Goal: Information Seeking & Learning: Learn about a topic

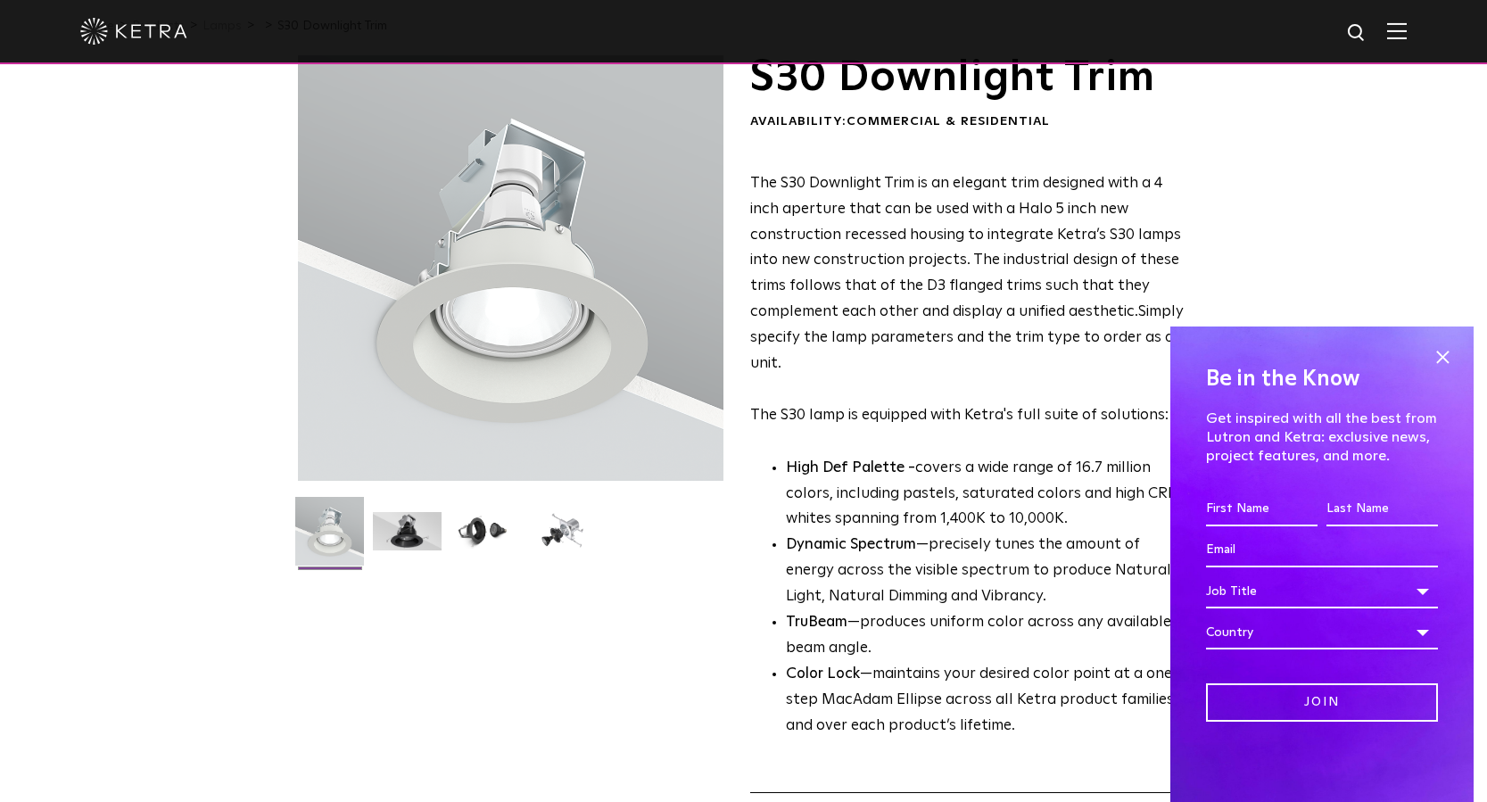
scroll to position [72, 0]
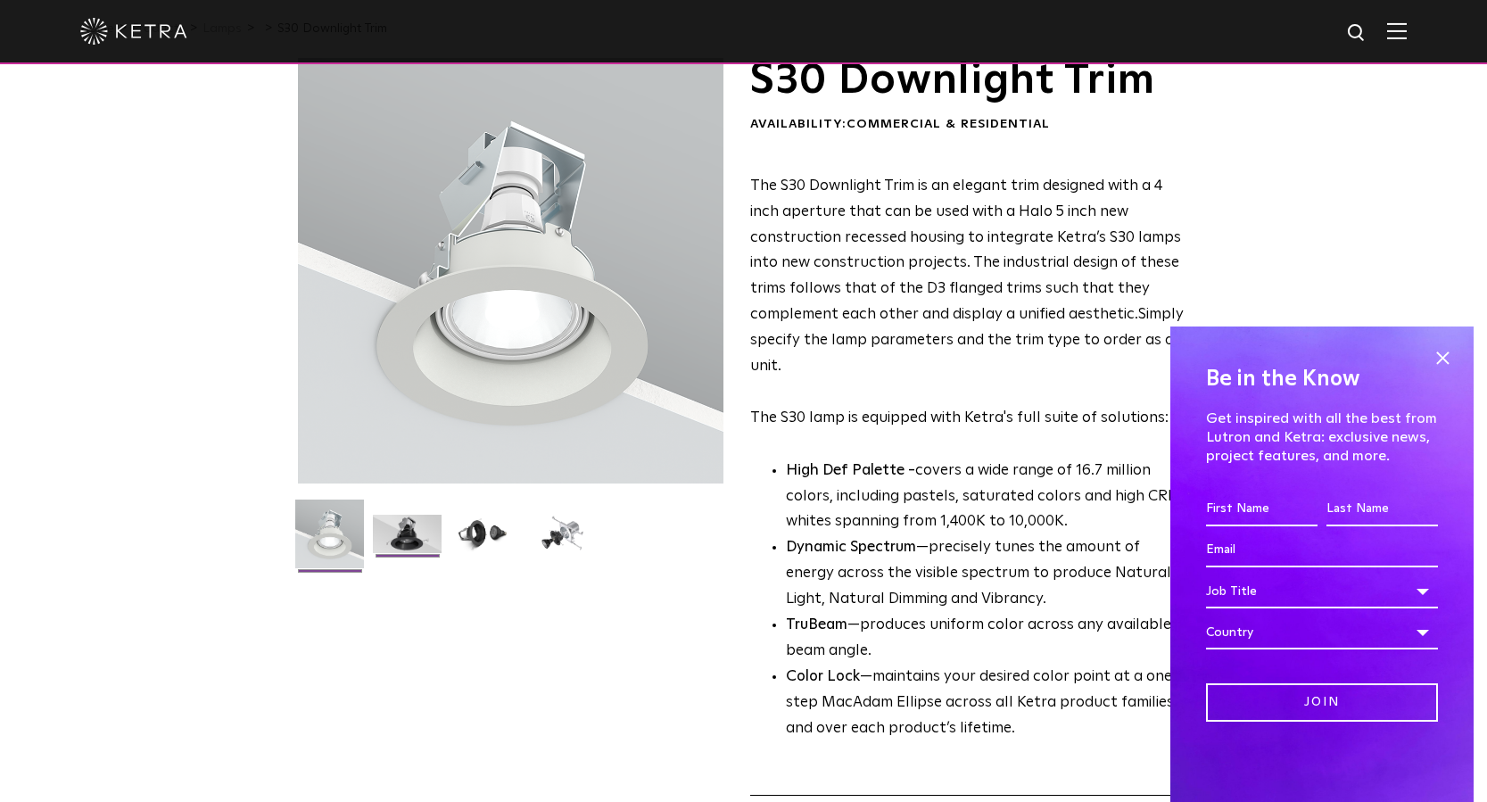
click at [420, 540] on img at bounding box center [407, 541] width 69 height 52
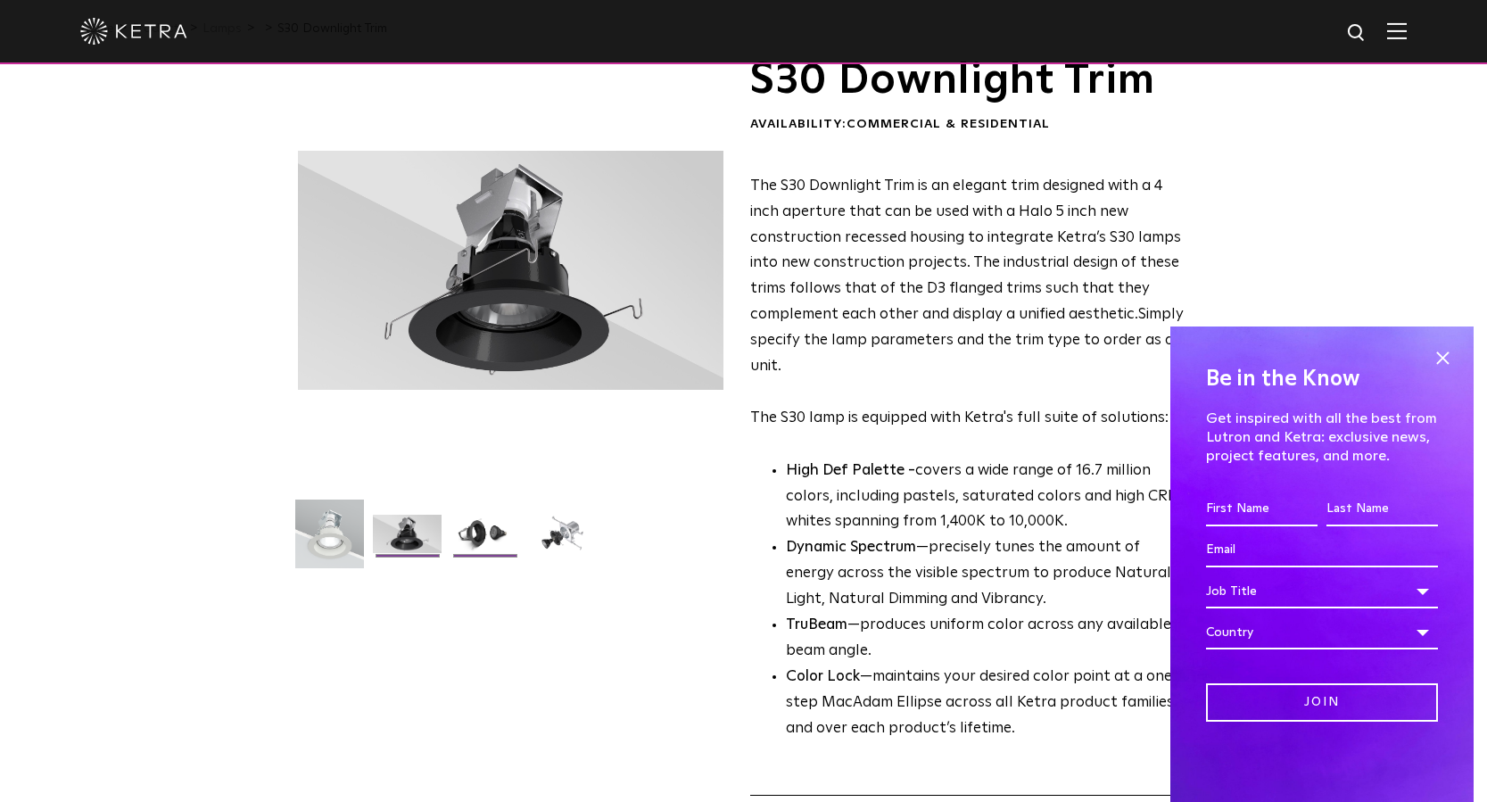
click at [500, 539] on img at bounding box center [484, 541] width 69 height 52
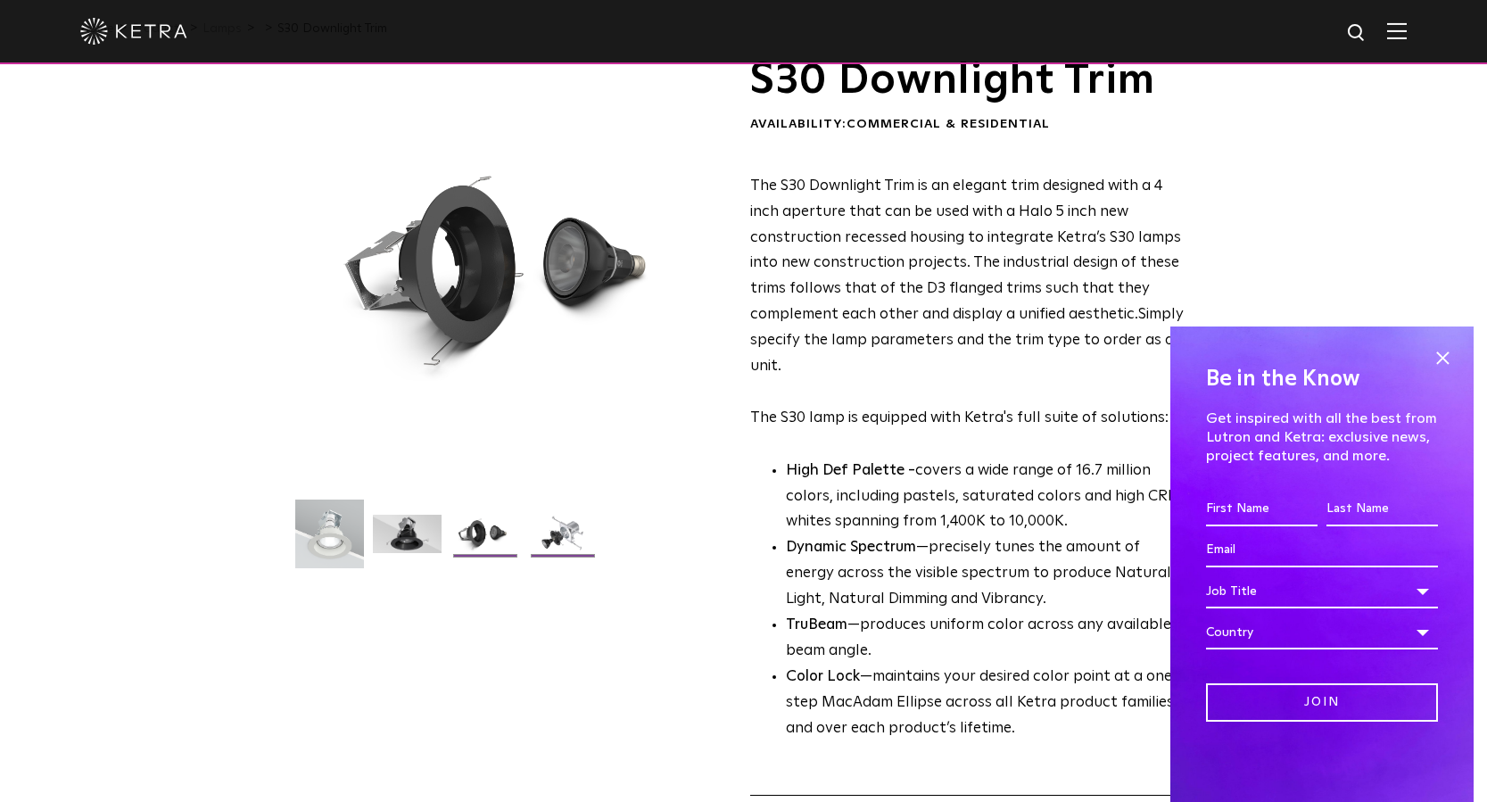
click at [557, 543] on img at bounding box center [562, 541] width 69 height 52
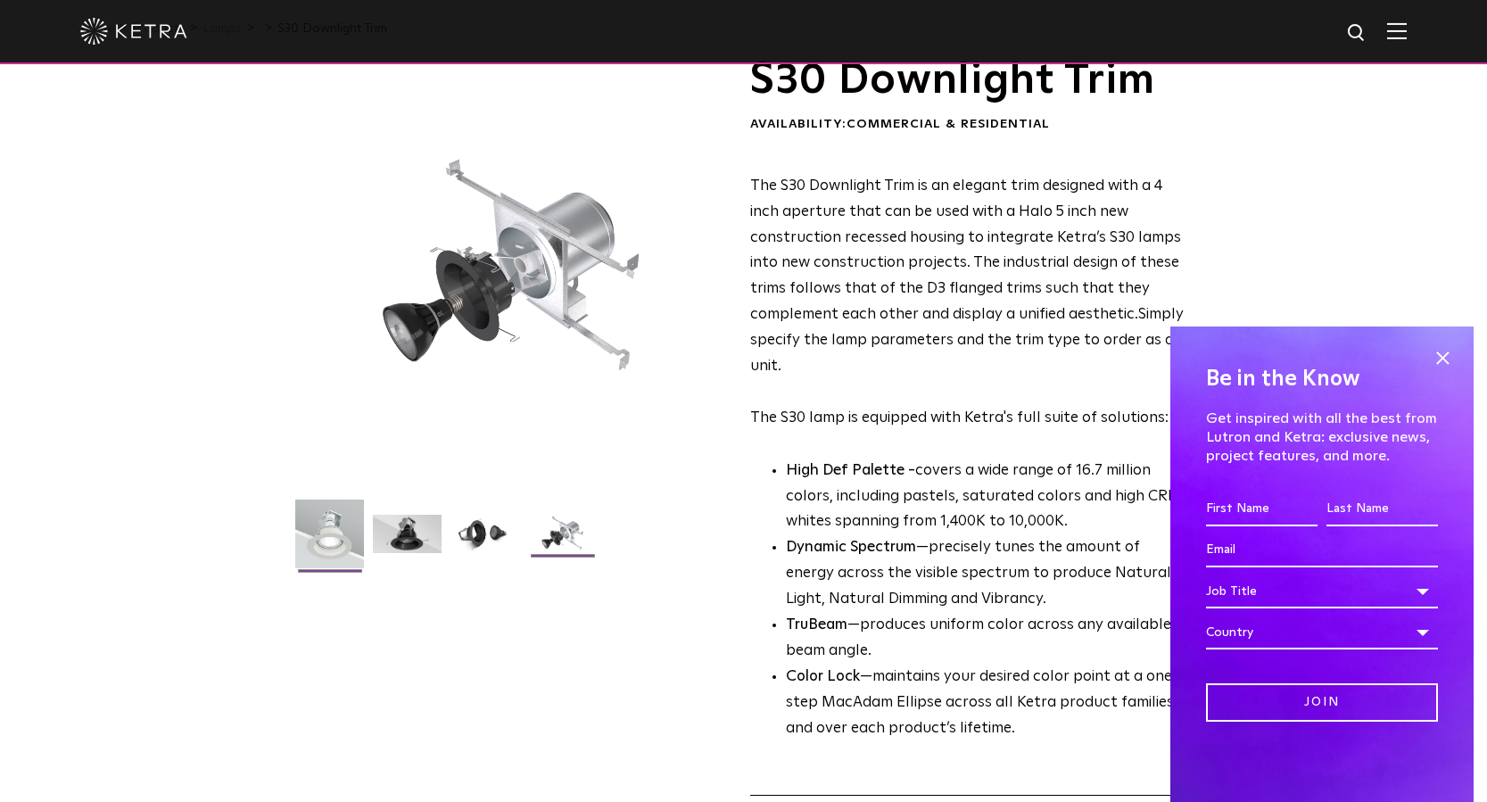
click at [325, 531] on img at bounding box center [329, 540] width 69 height 82
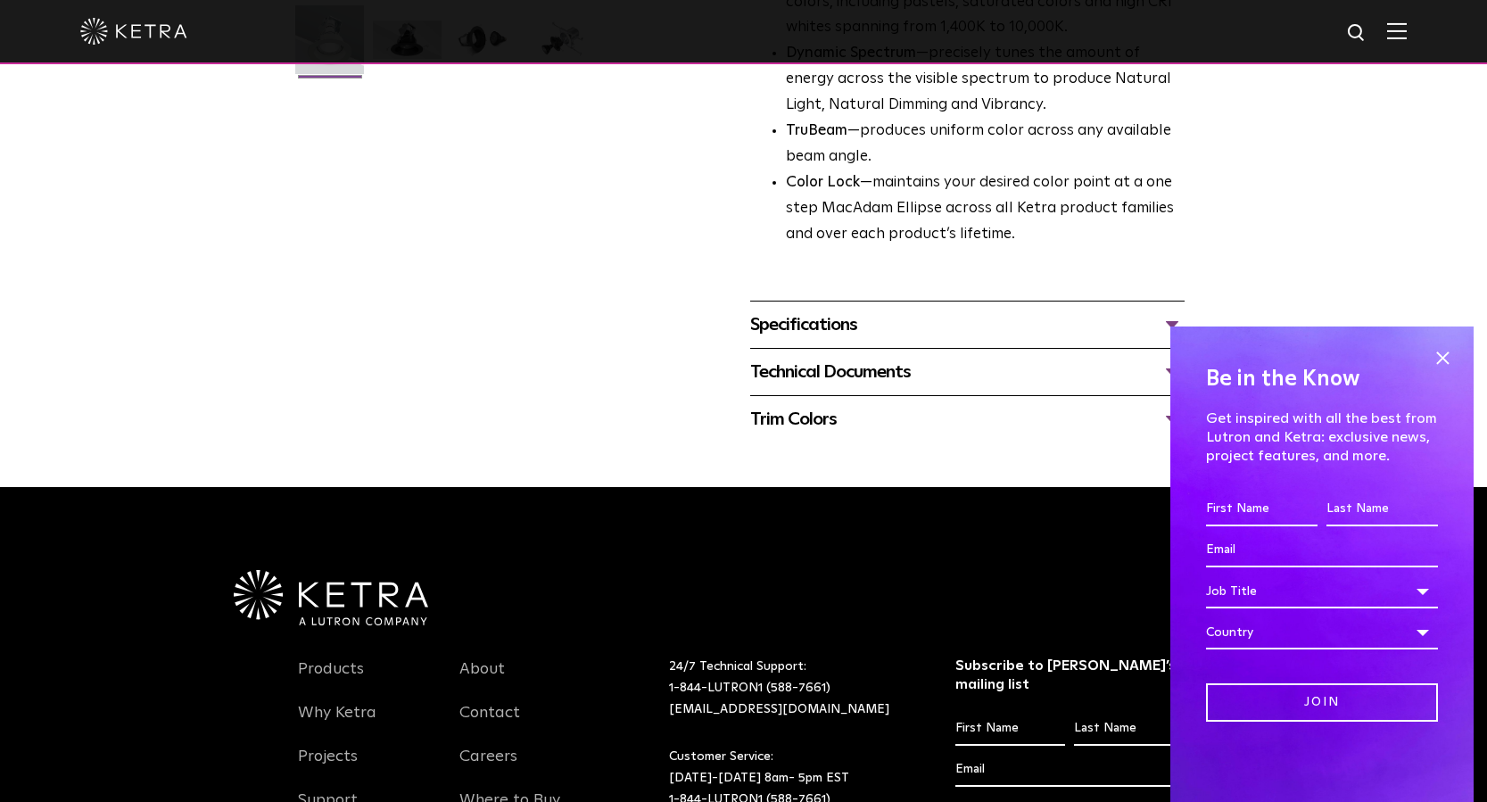
scroll to position [567, 0]
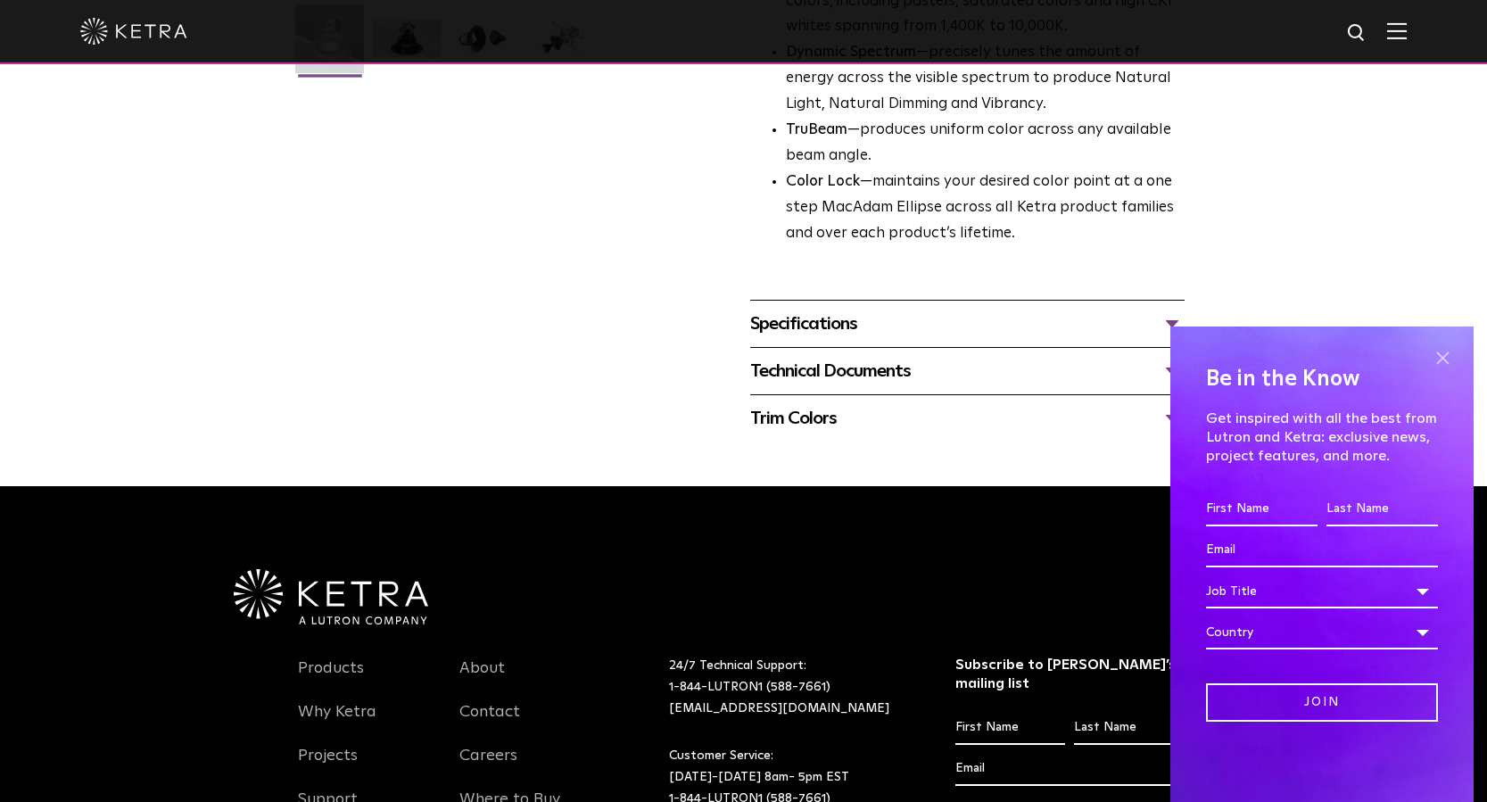
click at [1441, 360] on span at bounding box center [1442, 357] width 27 height 27
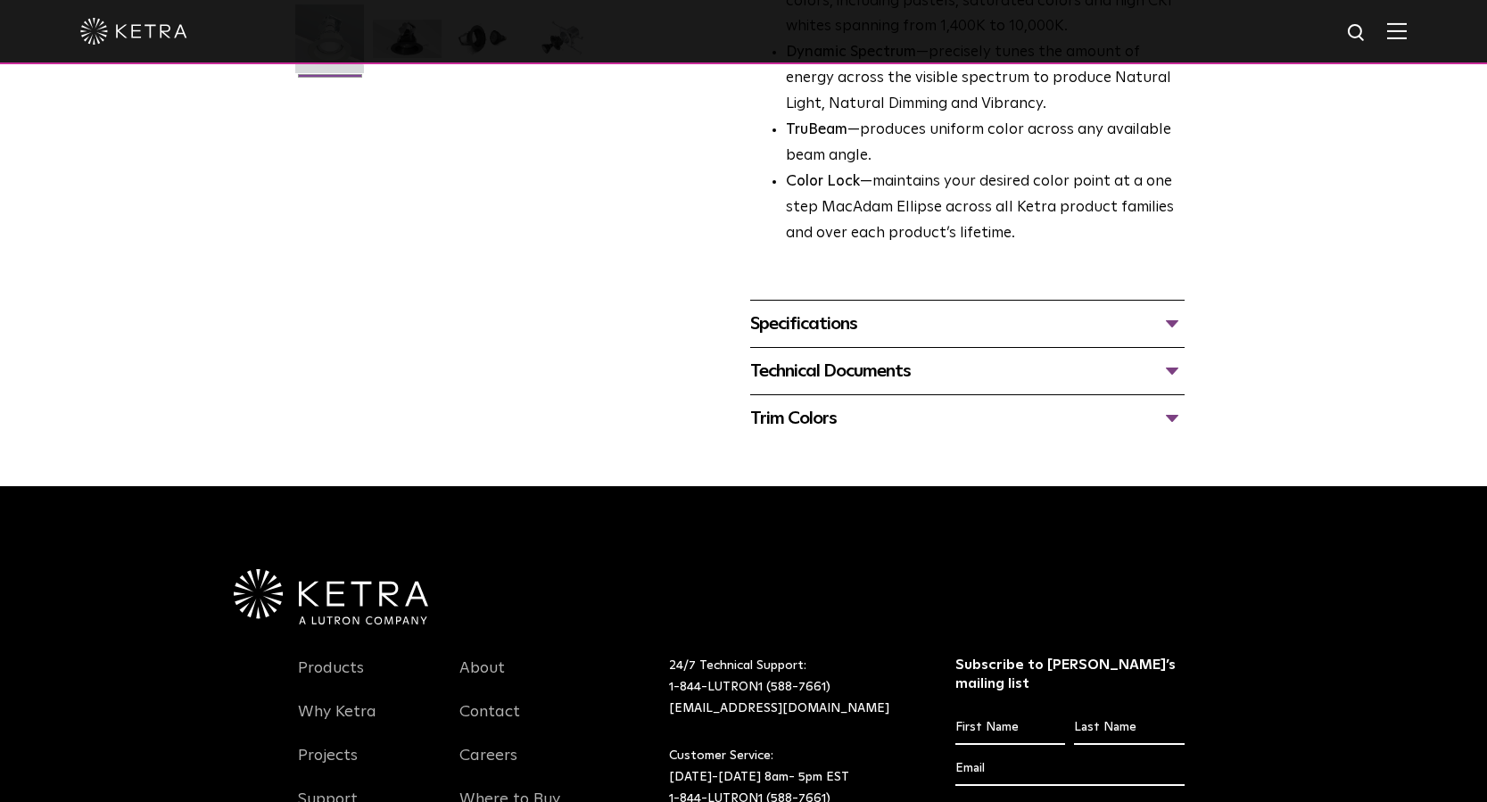
click at [1175, 323] on div "Specifications" at bounding box center [967, 323] width 434 height 29
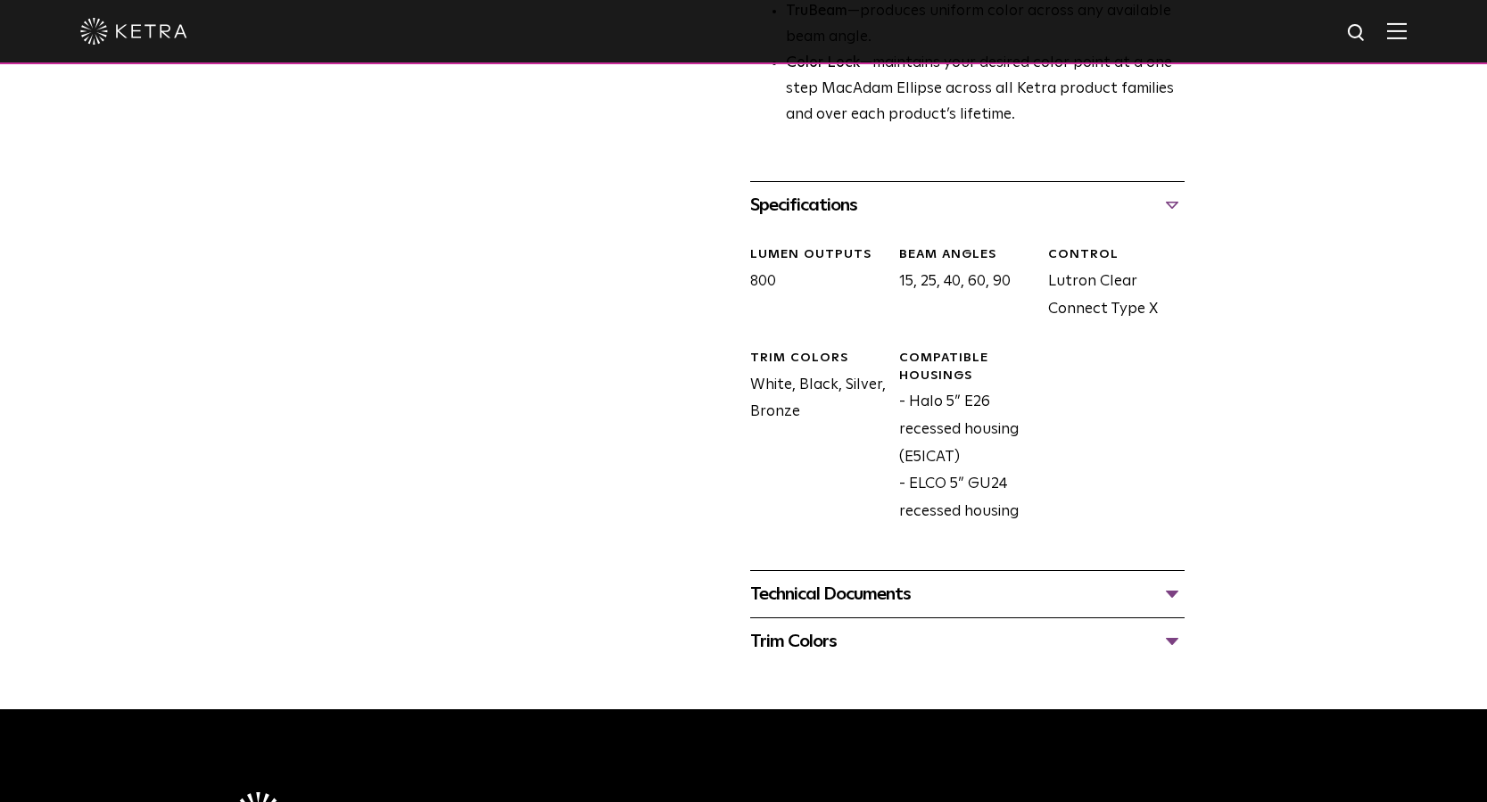
scroll to position [810, 0]
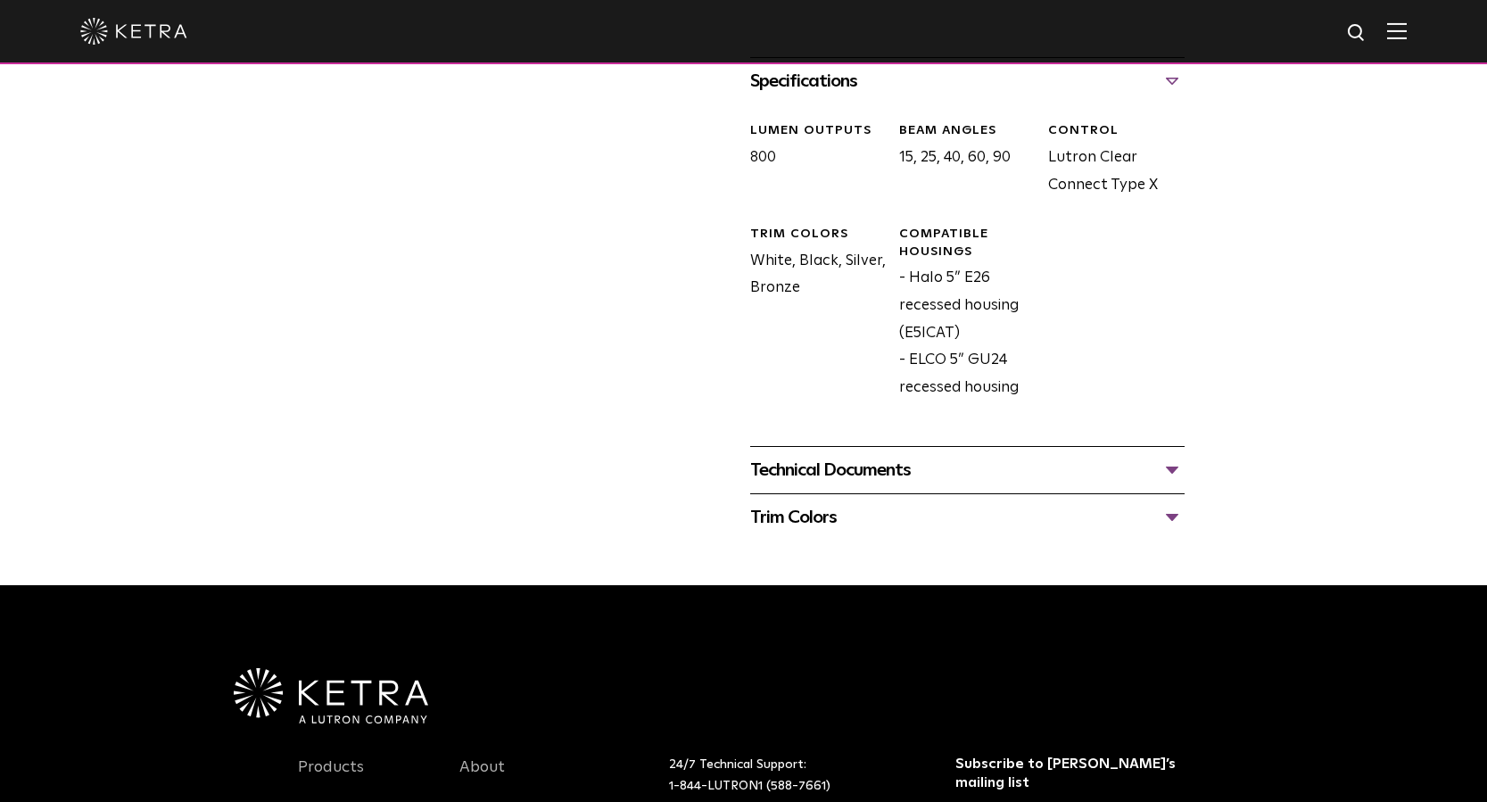
click at [1173, 470] on div "Technical Documents" at bounding box center [967, 470] width 434 height 29
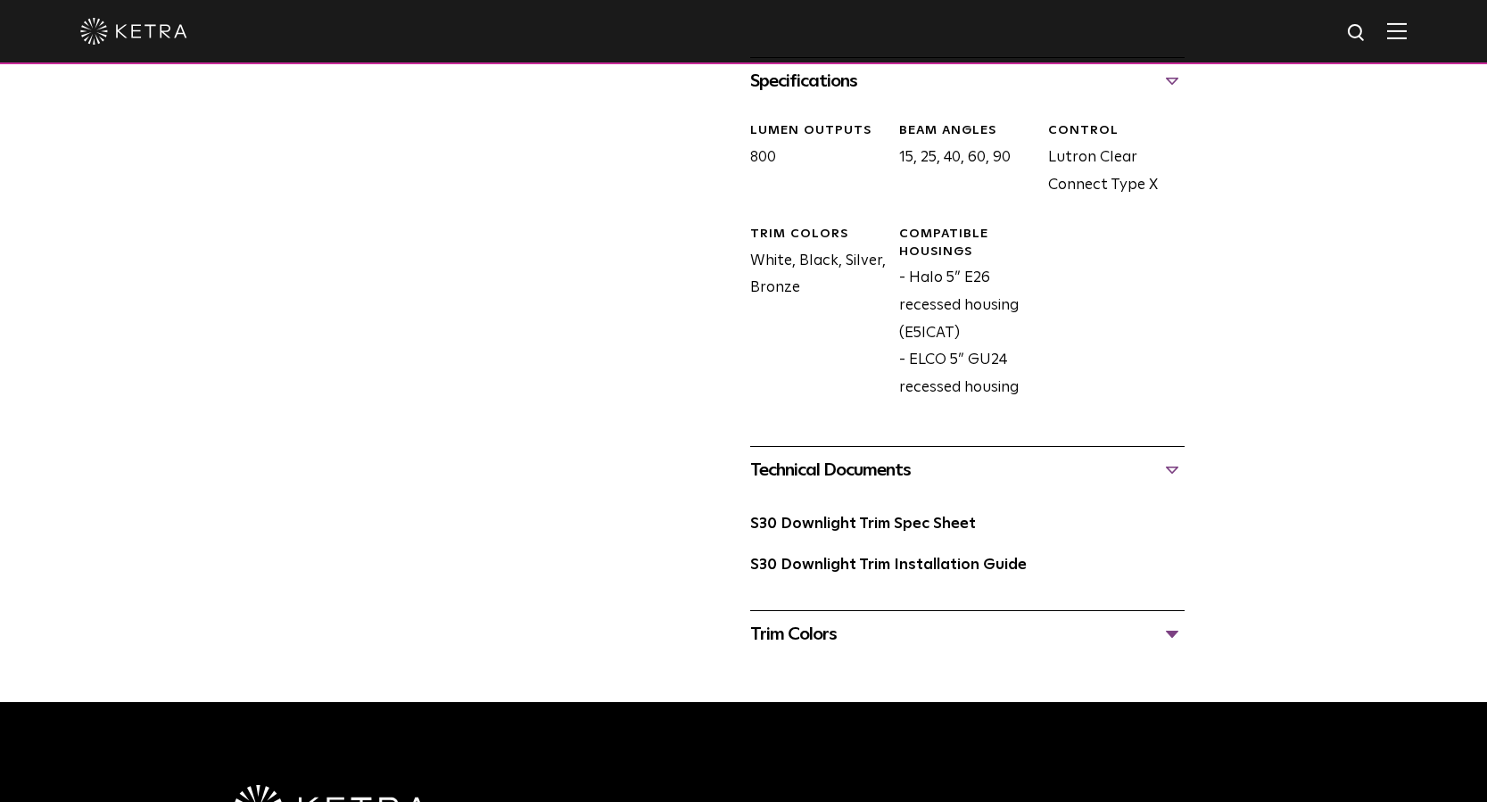
click at [1173, 639] on div "Trim Colors" at bounding box center [967, 634] width 434 height 29
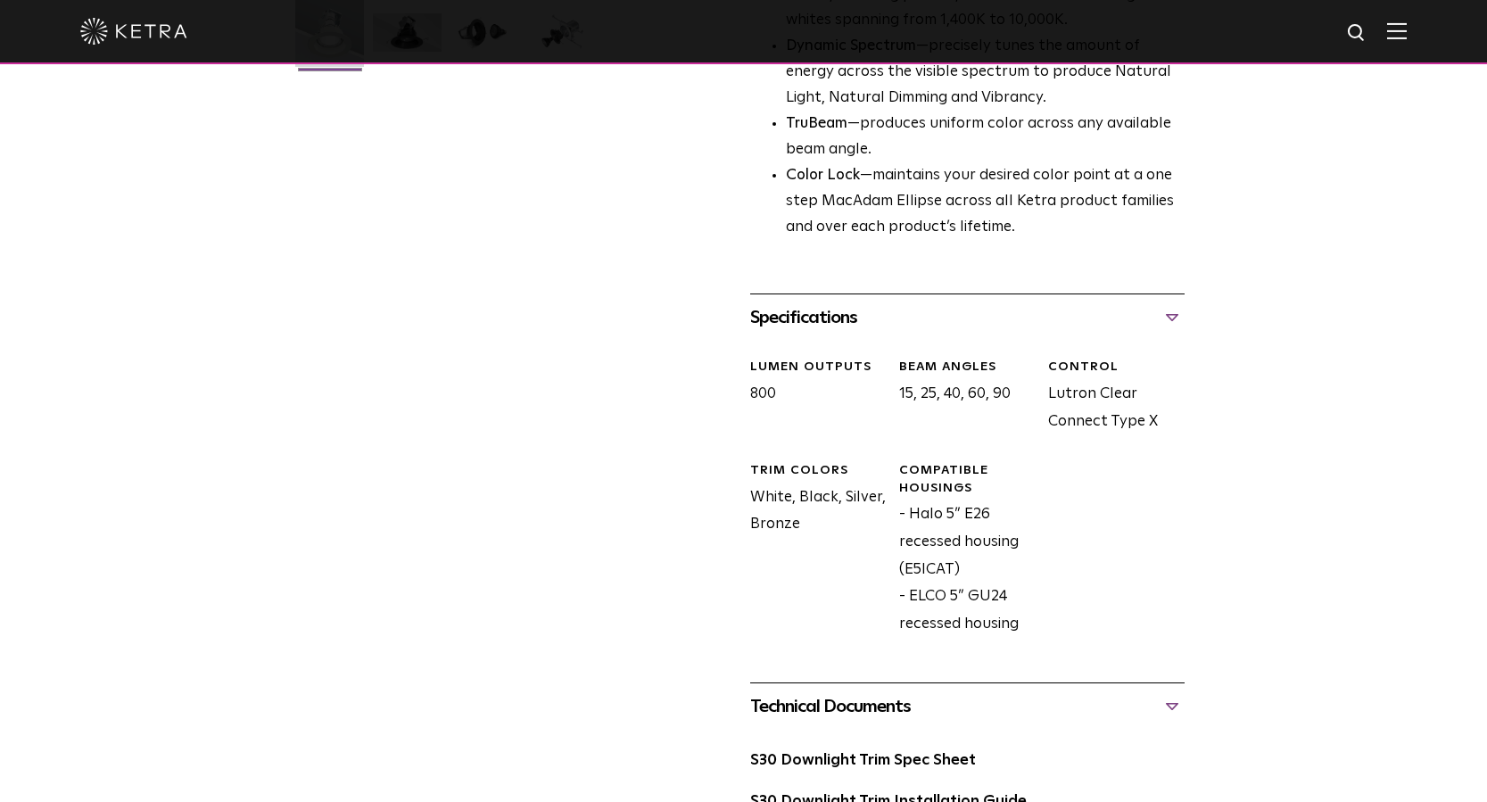
scroll to position [0, 0]
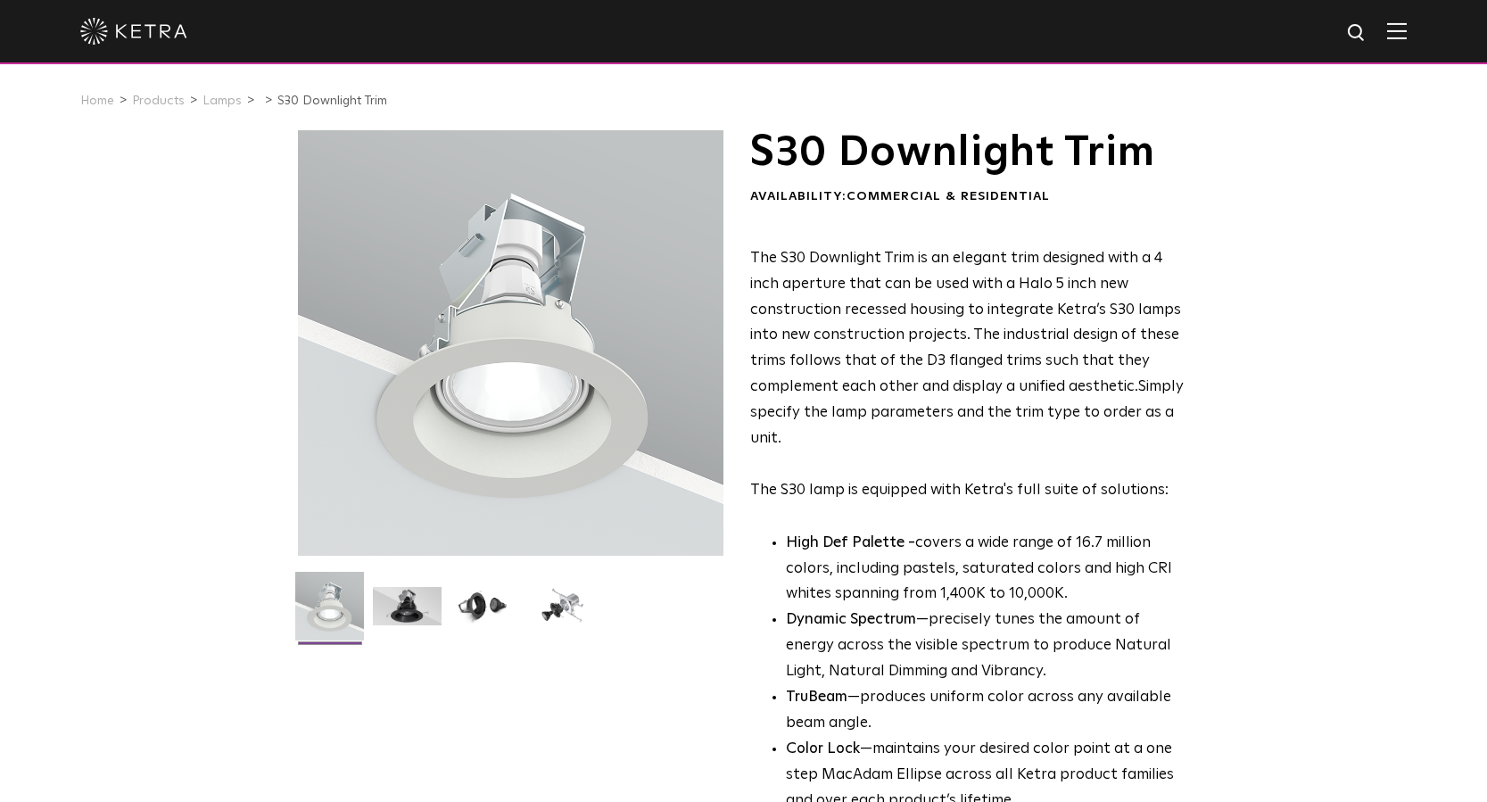
click at [511, 358] on div at bounding box center [510, 342] width 425 height 425
click at [415, 612] on img at bounding box center [407, 613] width 69 height 52
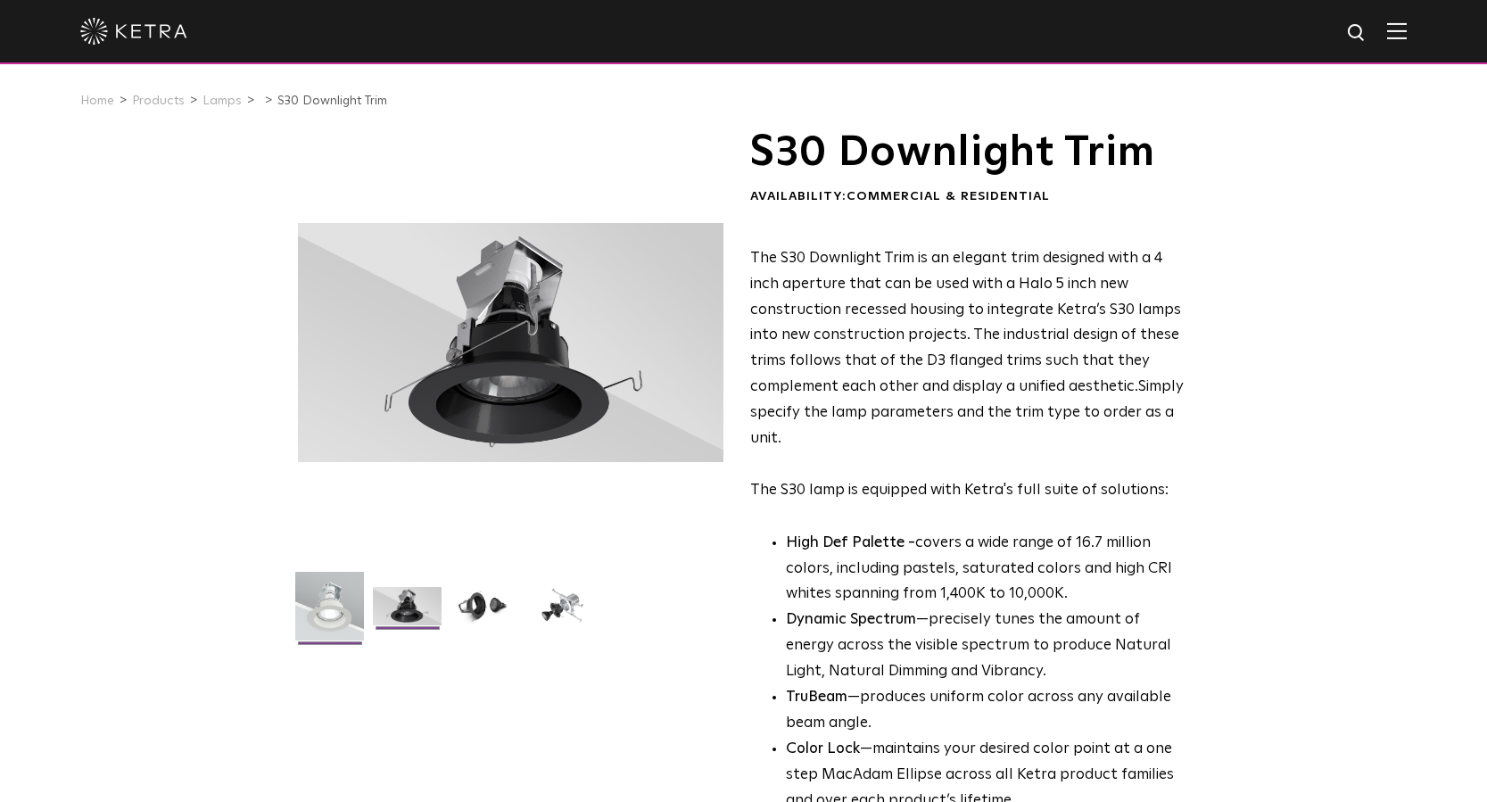
click at [351, 605] on img at bounding box center [329, 613] width 69 height 82
